Goal: Information Seeking & Learning: Learn about a topic

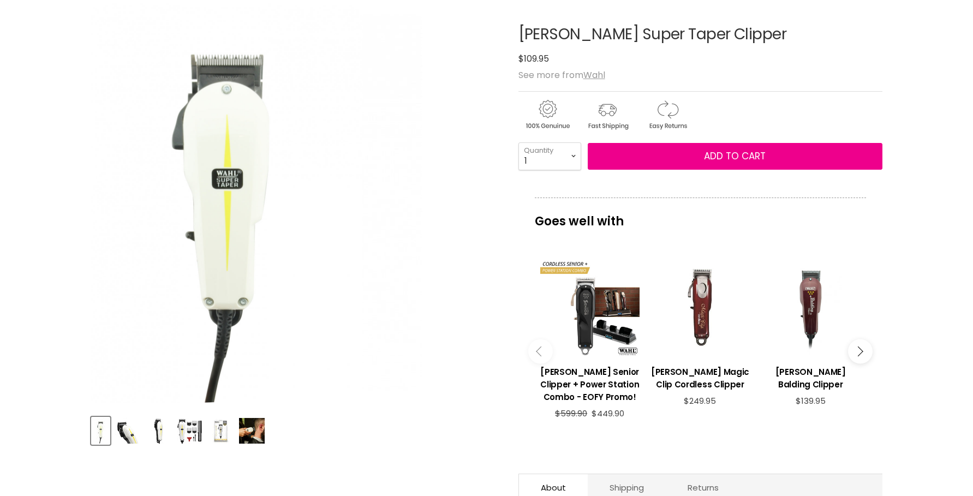
scroll to position [151, 0]
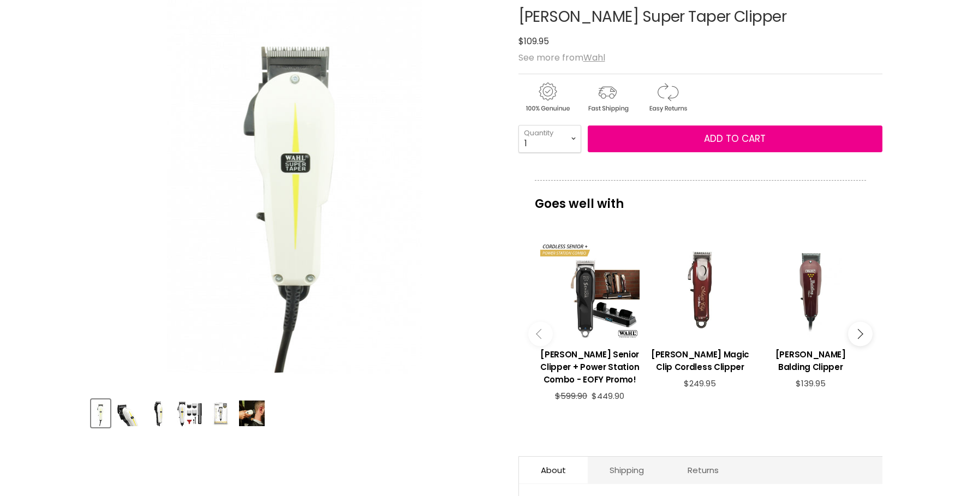
click at [124, 412] on img "Product thumbnails" at bounding box center [128, 413] width 26 height 26
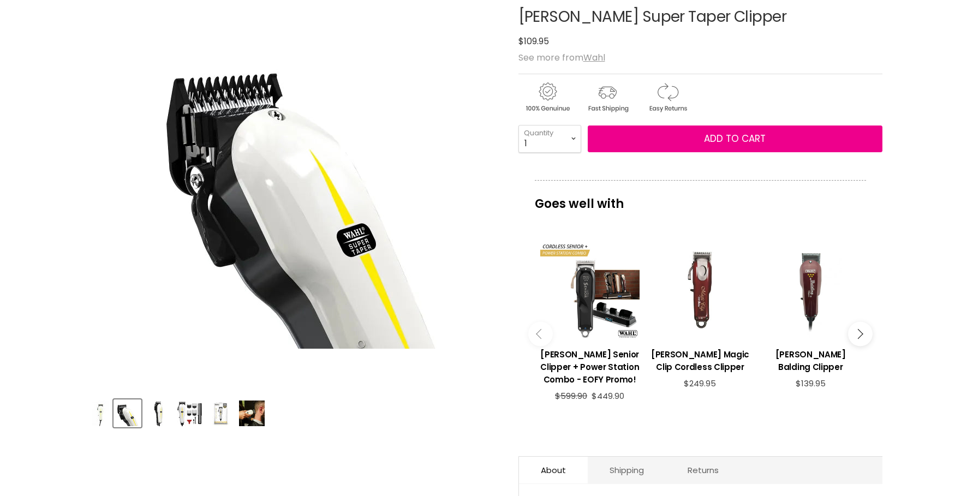
click at [157, 414] on img "Product thumbnails" at bounding box center [159, 413] width 26 height 26
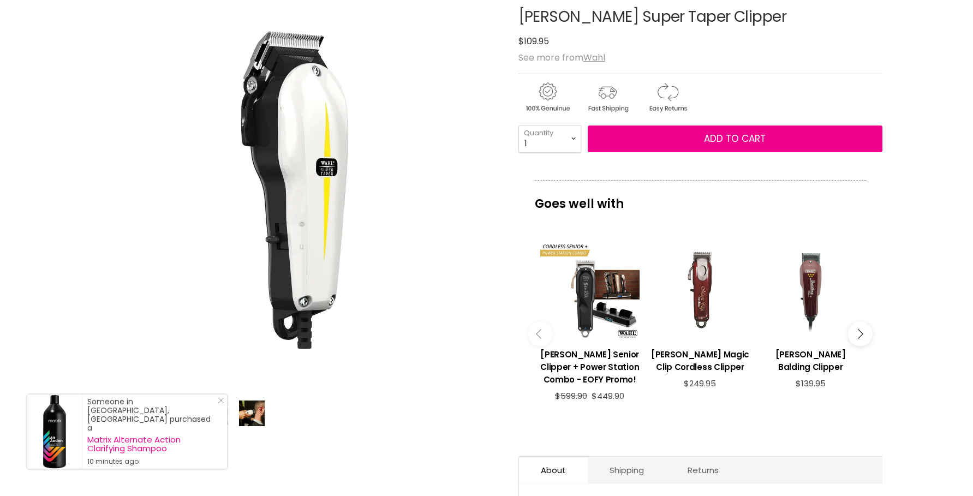
click at [191, 368] on div "Click or scroll to zoom Tap or pinch to zoom" at bounding box center [295, 185] width 408 height 408
click at [221, 404] on icon "Close Icon" at bounding box center [221, 400] width 7 height 7
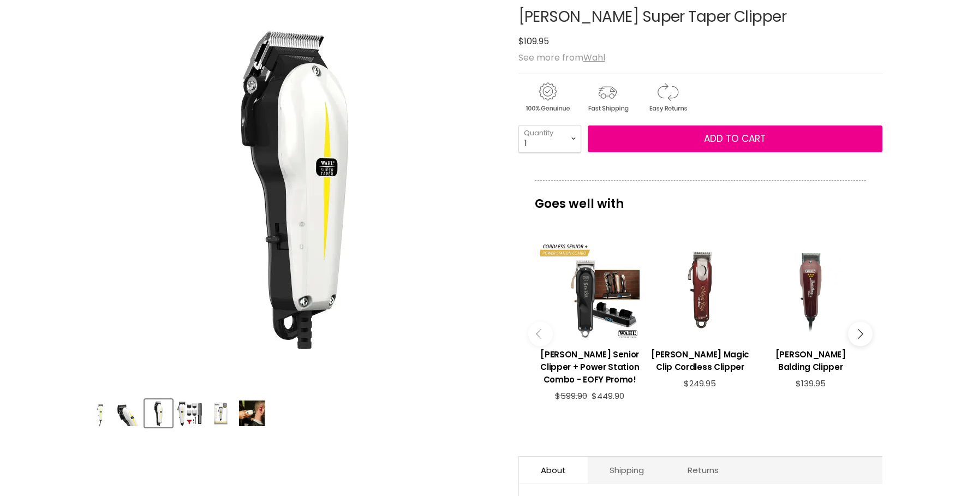
click at [188, 415] on img "Product thumbnails" at bounding box center [190, 413] width 26 height 26
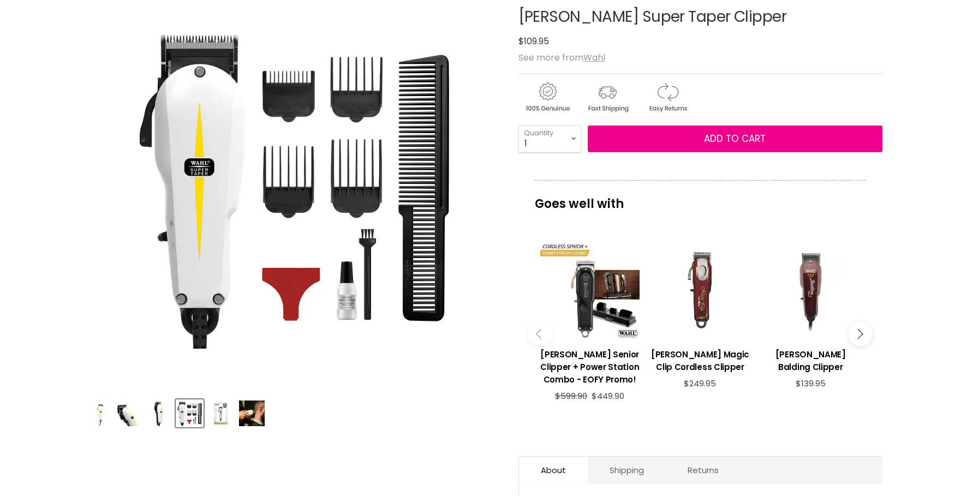
click at [221, 413] on img "Product thumbnails" at bounding box center [221, 413] width 26 height 26
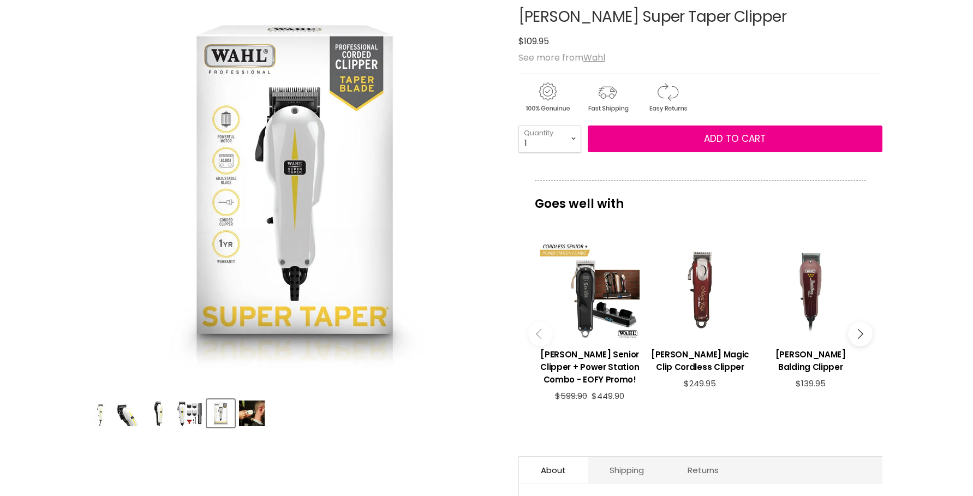
click at [254, 417] on img "Product thumbnails" at bounding box center [252, 413] width 26 height 26
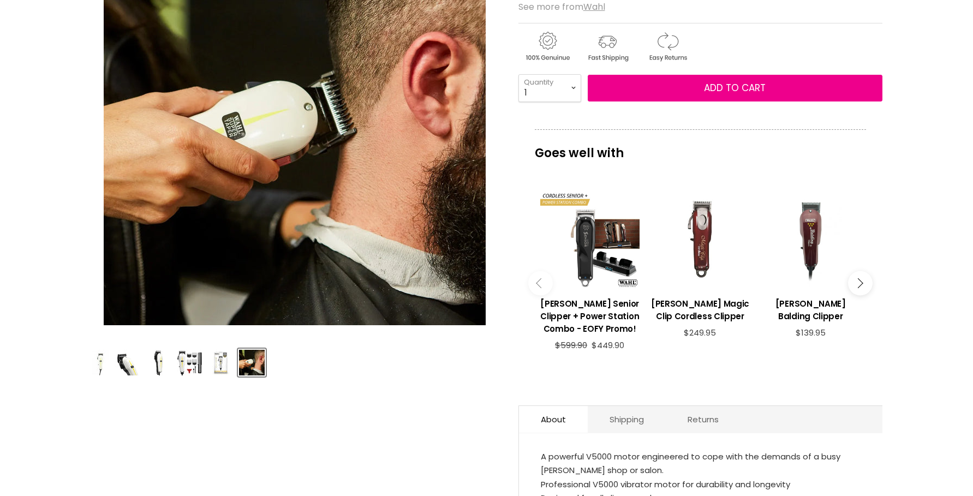
scroll to position [371, 0]
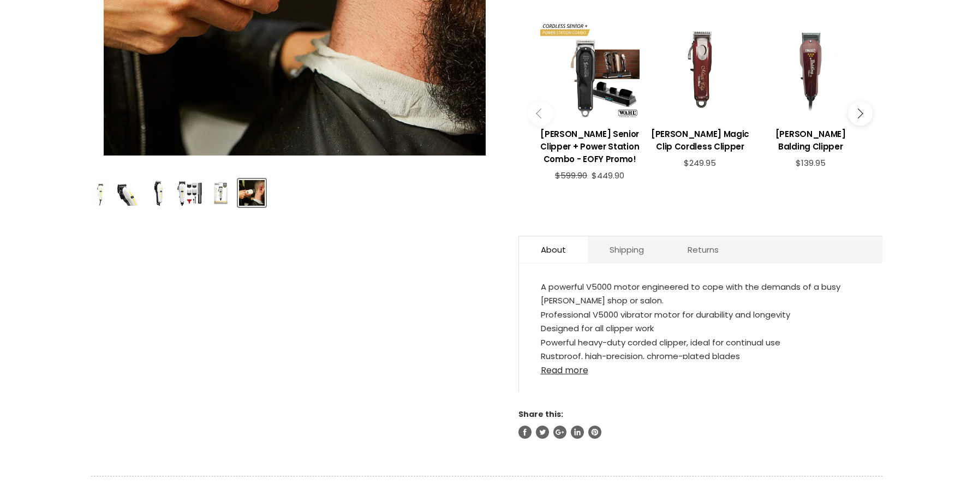
click at [554, 370] on link "Read more" at bounding box center [701, 367] width 320 height 16
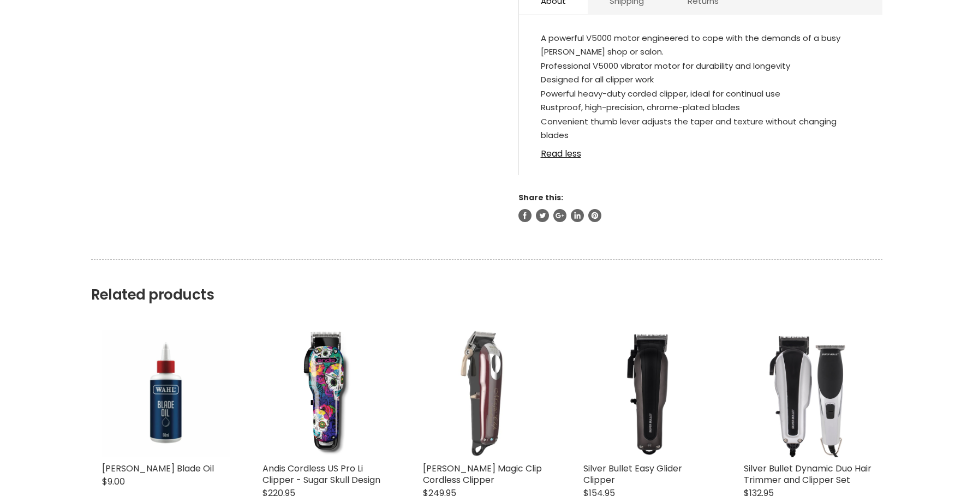
scroll to position [613, 0]
